Goal: Transaction & Acquisition: Obtain resource

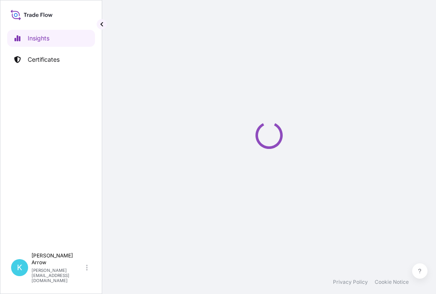
select select "2025"
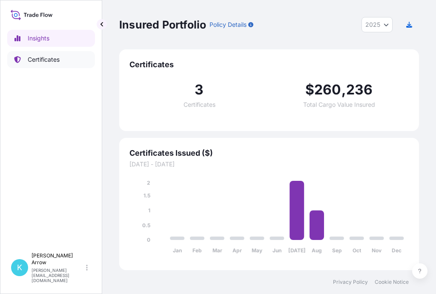
click at [52, 57] on p "Certificates" at bounding box center [44, 59] width 32 height 9
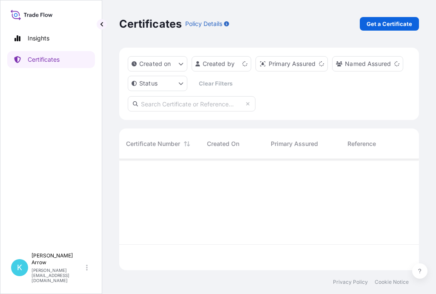
scroll to position [109, 293]
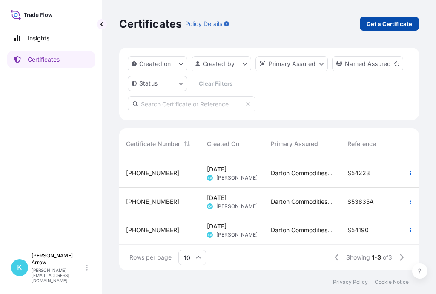
click at [391, 22] on p "Get a Certificate" at bounding box center [389, 24] width 46 height 9
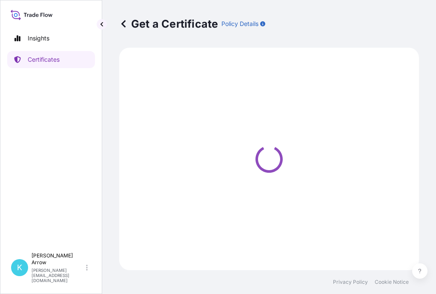
select select "Sea"
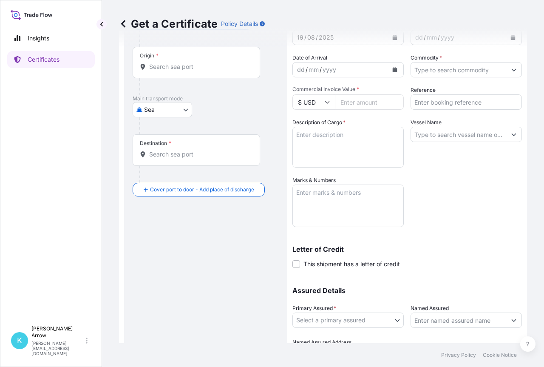
scroll to position [105, 0]
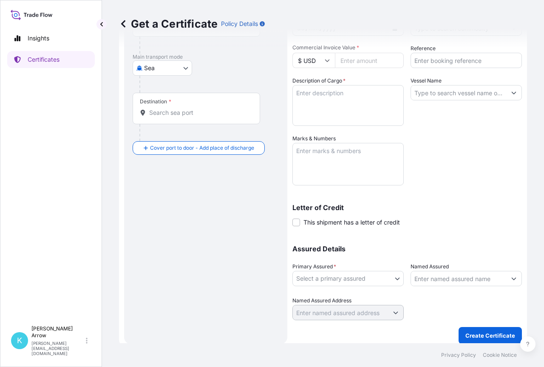
click at [394, 280] on body "Insights Certificates K [PERSON_NAME] [PERSON_NAME][EMAIL_ADDRESS][DOMAIN_NAME]…" at bounding box center [272, 183] width 544 height 367
click at [372, 294] on div "Darton Commodities Ltd." at bounding box center [346, 299] width 101 height 15
select select "31487"
click at [389, 275] on body "Insights Certificates K [PERSON_NAME] [PERSON_NAME][EMAIL_ADDRESS][DOMAIN_NAME]…" at bounding box center [272, 183] width 544 height 367
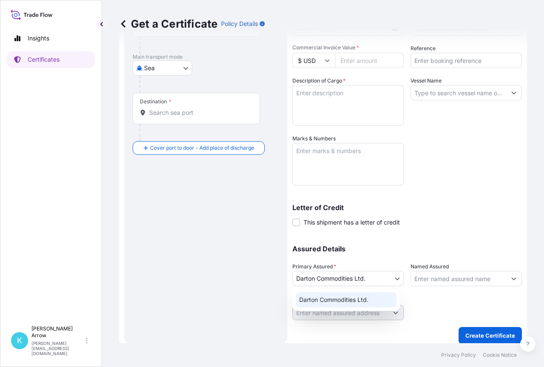
click at [274, 262] on body "Insights Certificates K [PERSON_NAME] [PERSON_NAME][EMAIL_ADDRESS][DOMAIN_NAME]…" at bounding box center [272, 183] width 544 height 367
drag, startPoint x: 384, startPoint y: 267, endPoint x: 392, endPoint y: 271, distance: 8.9
click at [384, 267] on div "Primary Assured * Darton Commodities Ltd." at bounding box center [348, 274] width 111 height 24
click at [392, 276] on body "Insights Certificates K [PERSON_NAME] [PERSON_NAME][EMAIL_ADDRESS][DOMAIN_NAME]…" at bounding box center [272, 183] width 544 height 367
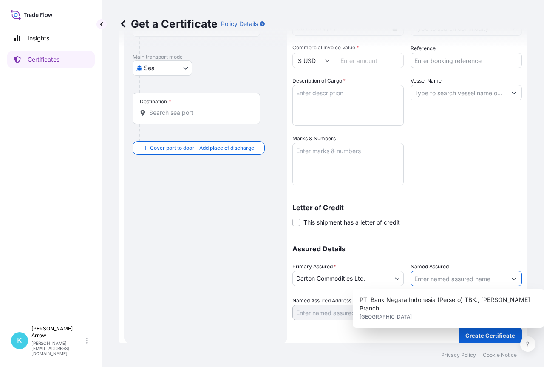
click at [435, 276] on input "Named Assured" at bounding box center [458, 278] width 95 height 15
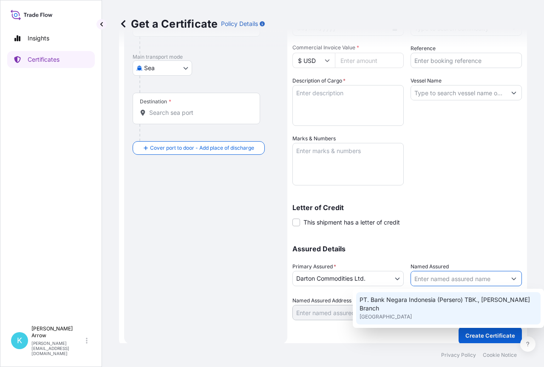
click at [435, 294] on span "PT. Bank Negara Indonesia (Persero) TBK., [PERSON_NAME] Branch" at bounding box center [449, 304] width 178 height 17
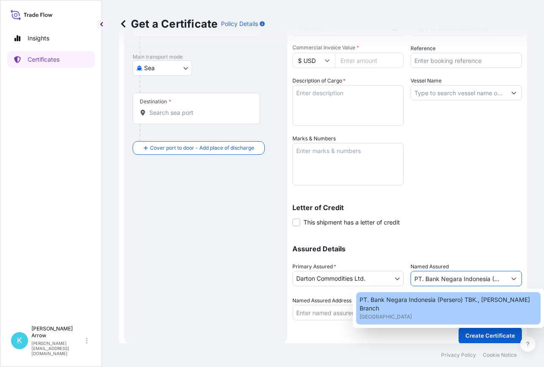
type input "PT. Bank Negara Indonesia (Persero) TBK., [PERSON_NAME] Branch"
